Goal: Task Accomplishment & Management: Manage account settings

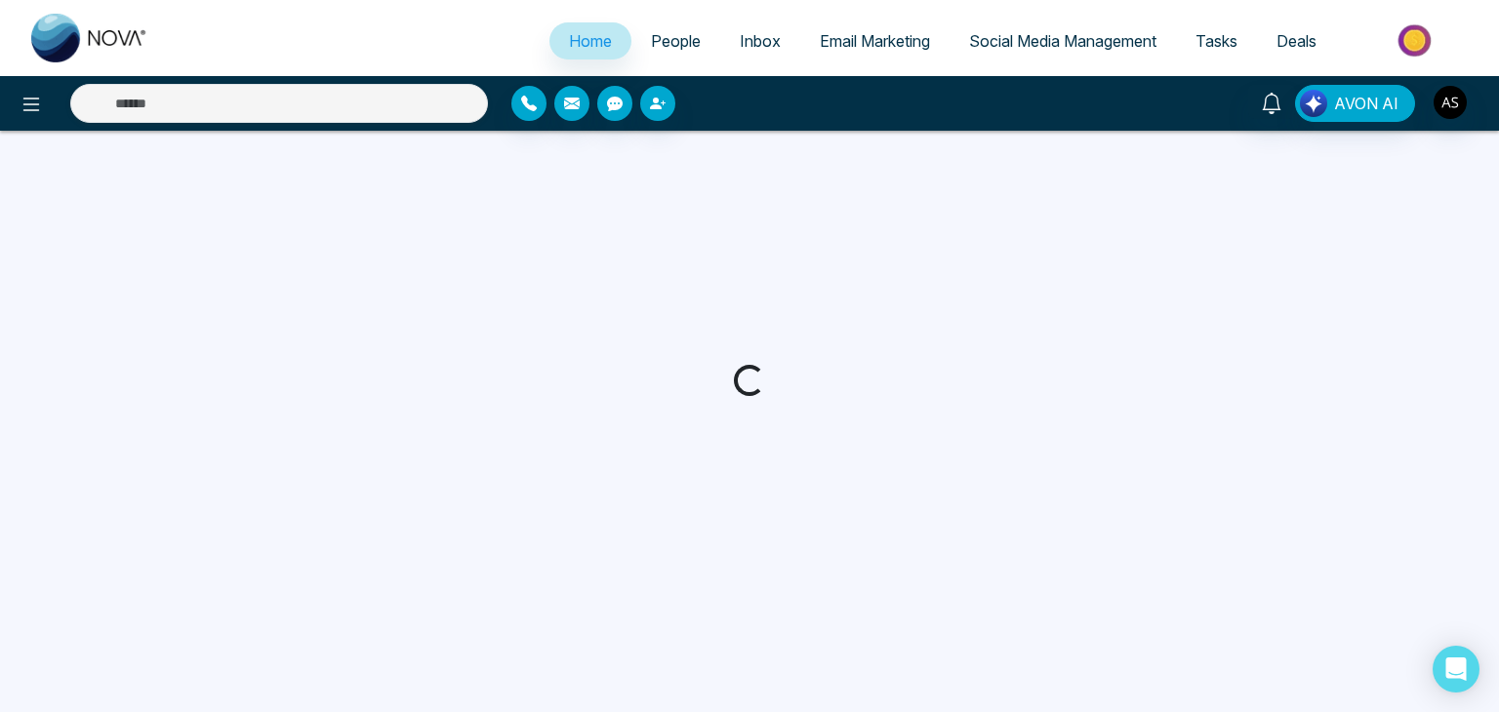
select select "*"
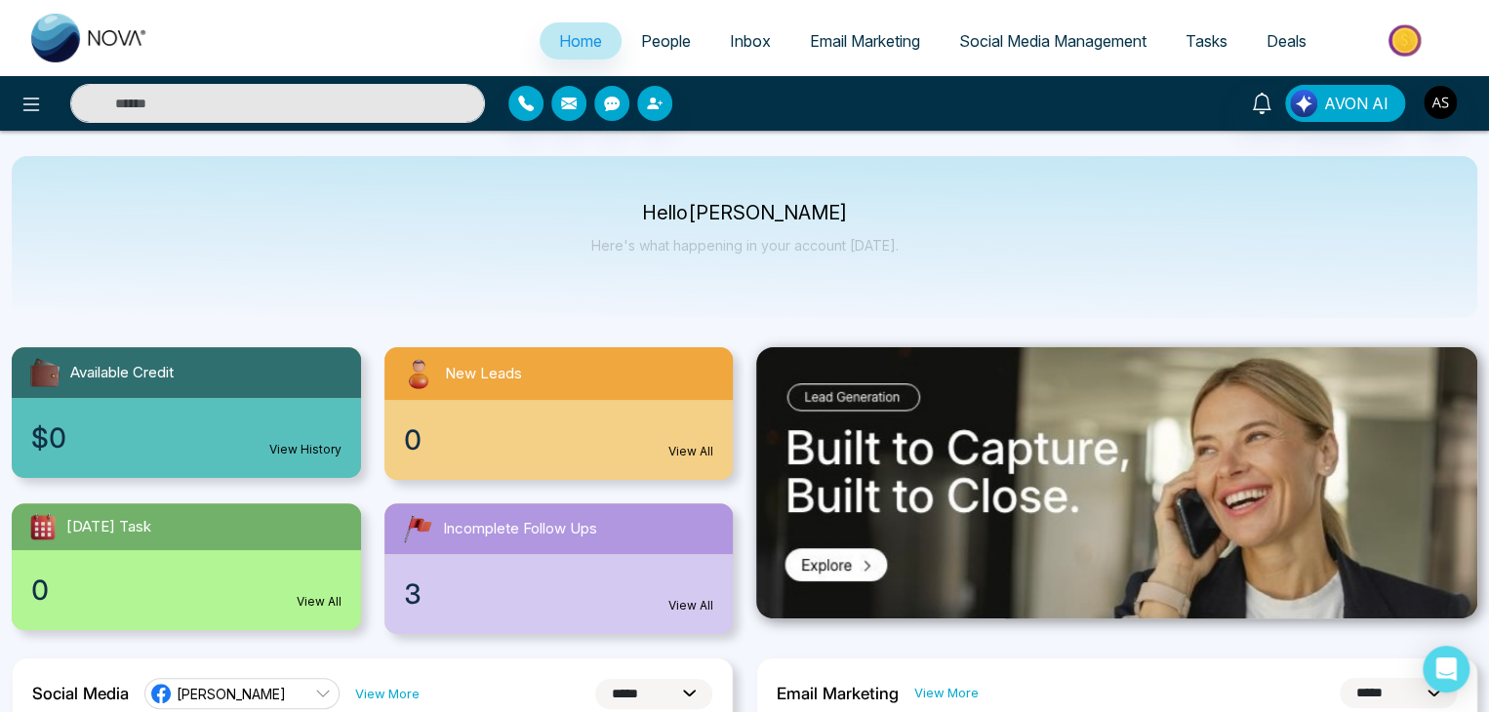
click at [1420, 97] on div "AVON AI" at bounding box center [1178, 103] width 597 height 37
click at [1432, 101] on img "button" at bounding box center [1440, 102] width 33 height 33
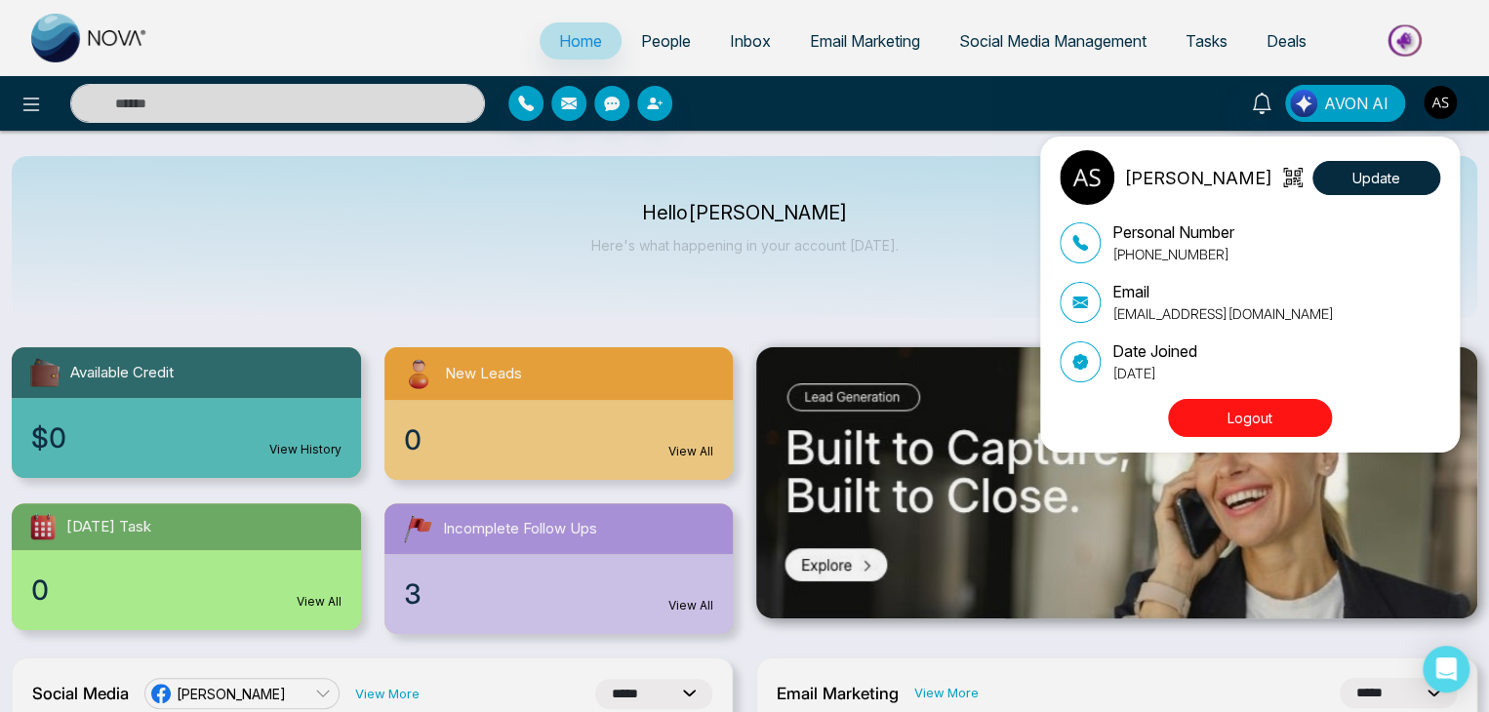
click at [1301, 411] on button "Logout" at bounding box center [1250, 418] width 164 height 38
